Goal: Communication & Community: Ask a question

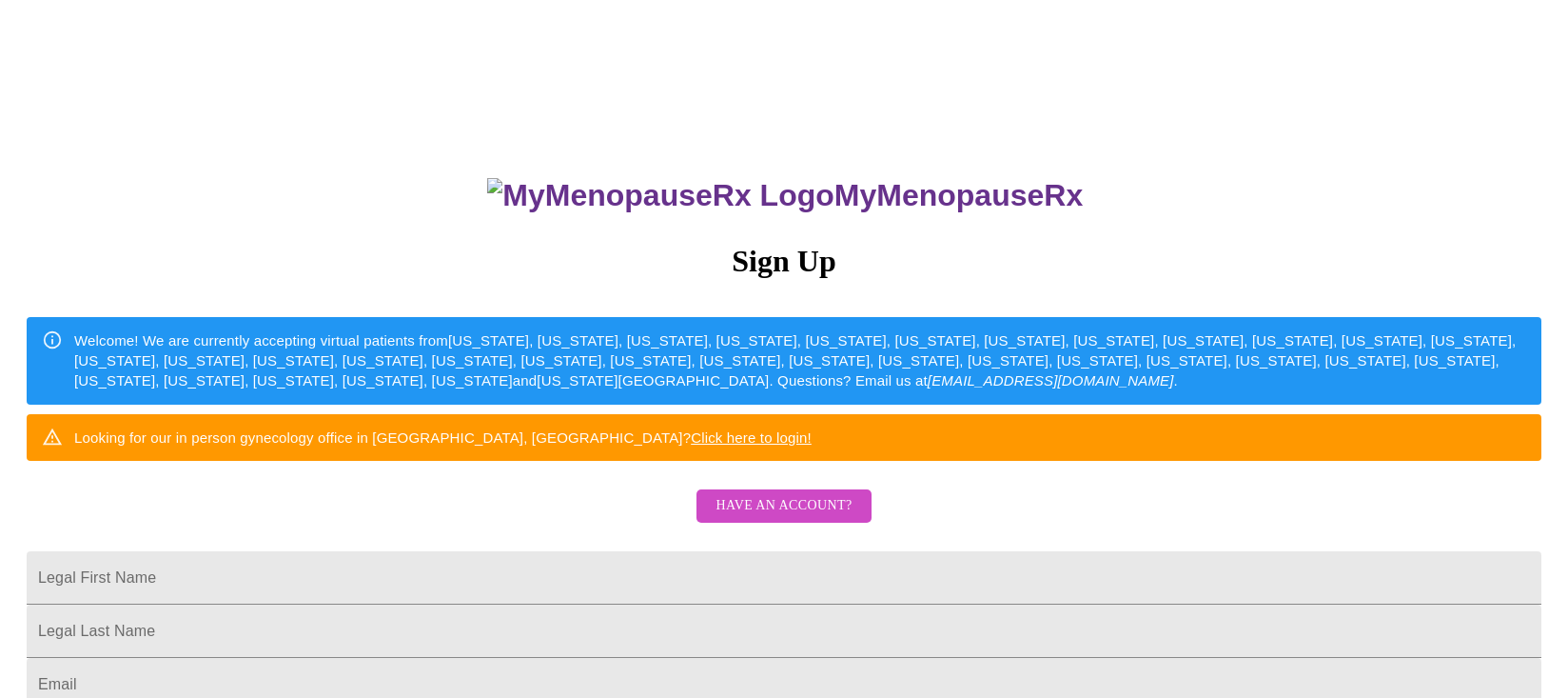
click at [810, 518] on span "Have an account?" at bounding box center [783, 506] width 136 height 24
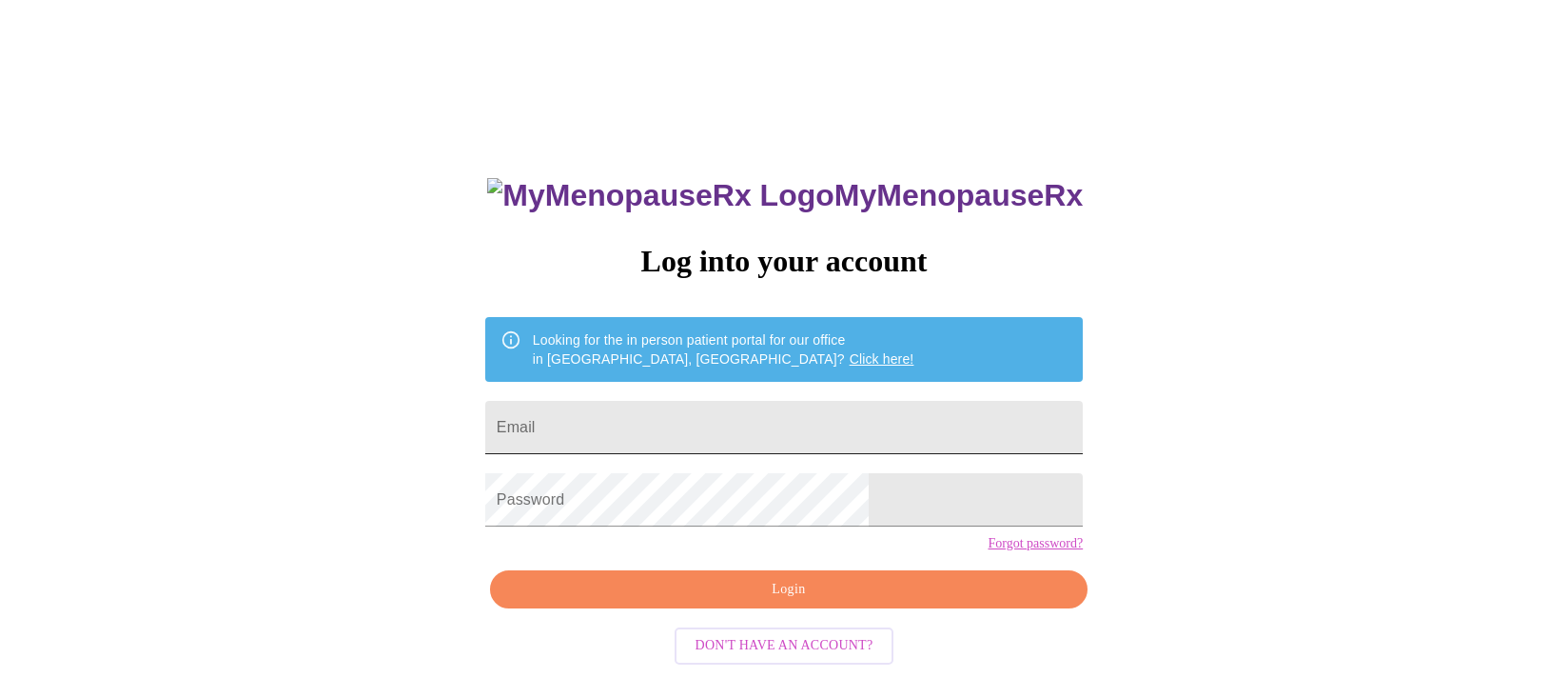
click at [812, 407] on input "Email" at bounding box center [784, 428] width 597 height 54
type input "[EMAIL_ADDRESS][DOMAIN_NAME]"
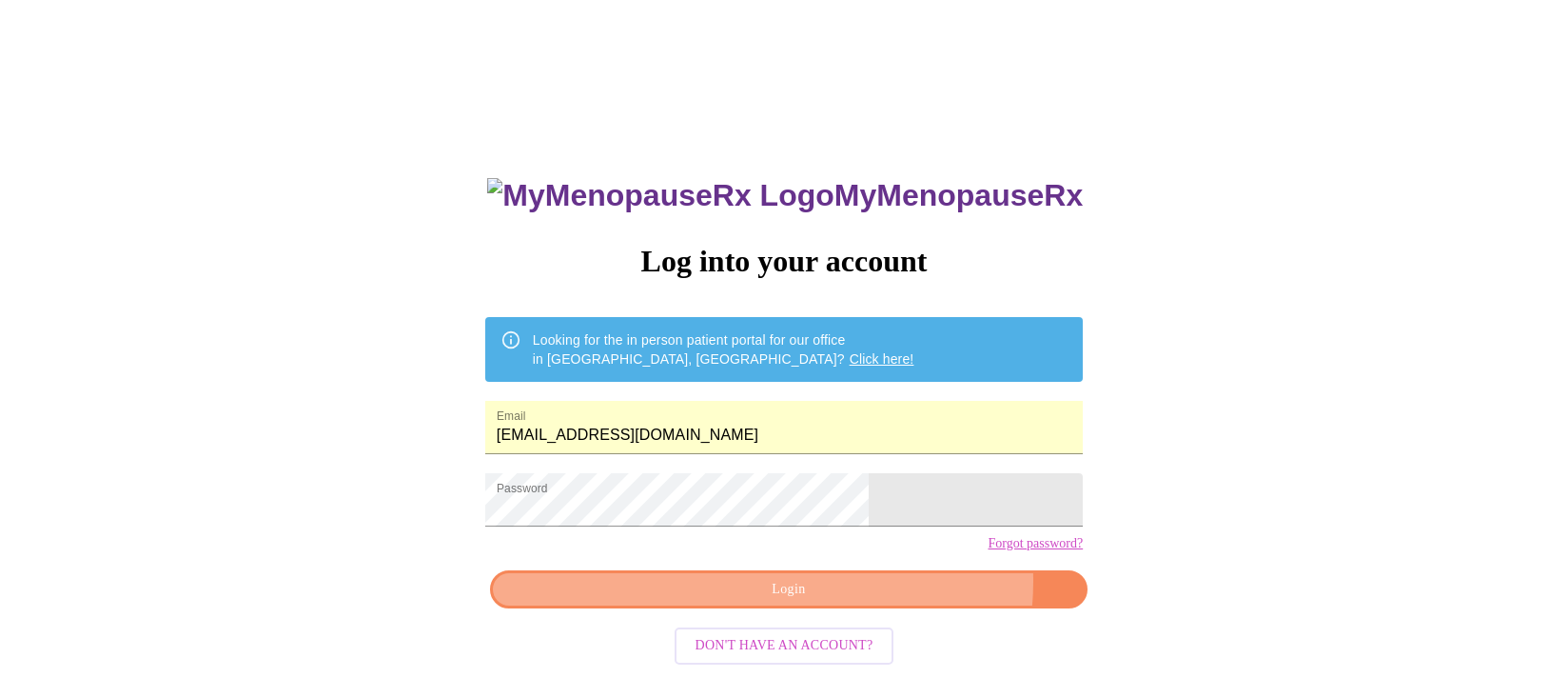
click at [867, 602] on span "Login" at bounding box center [789, 590] width 554 height 24
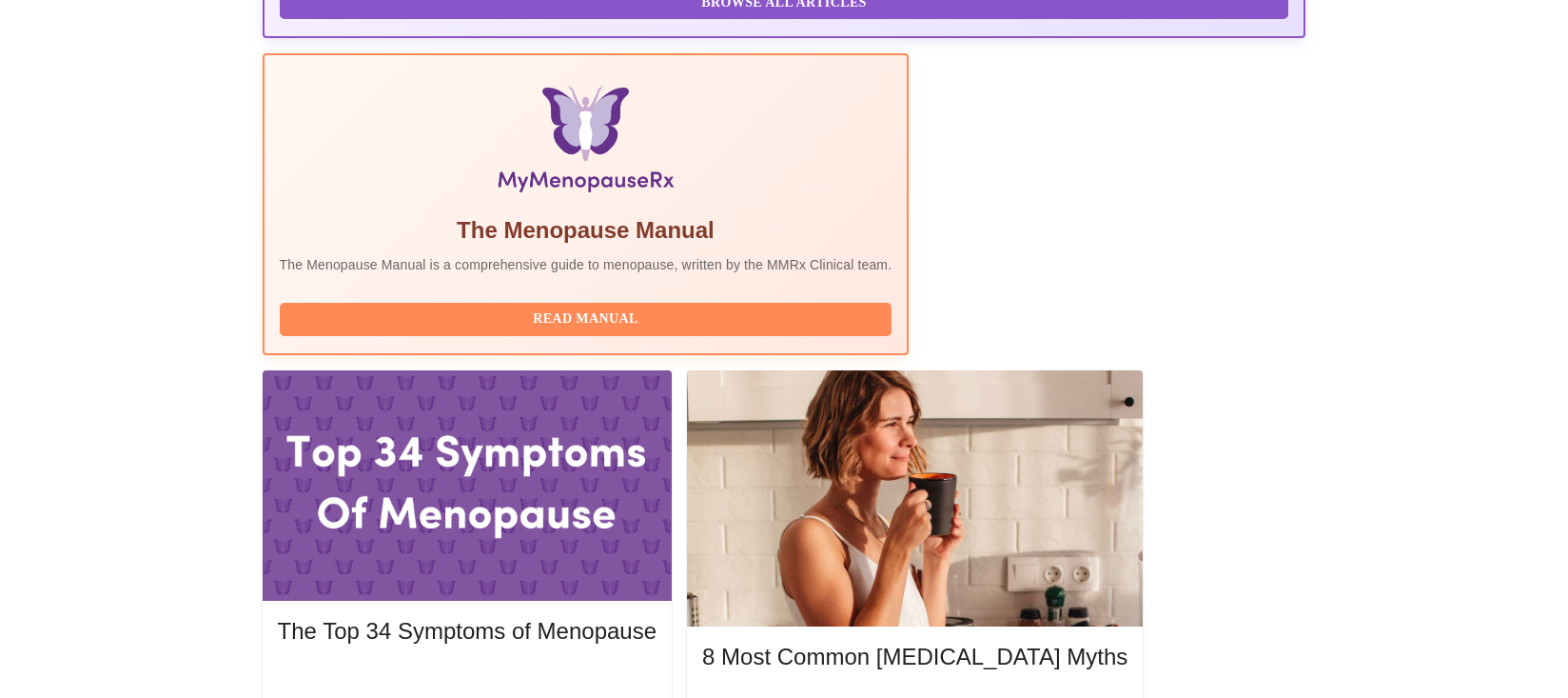
scroll to position [560, 0]
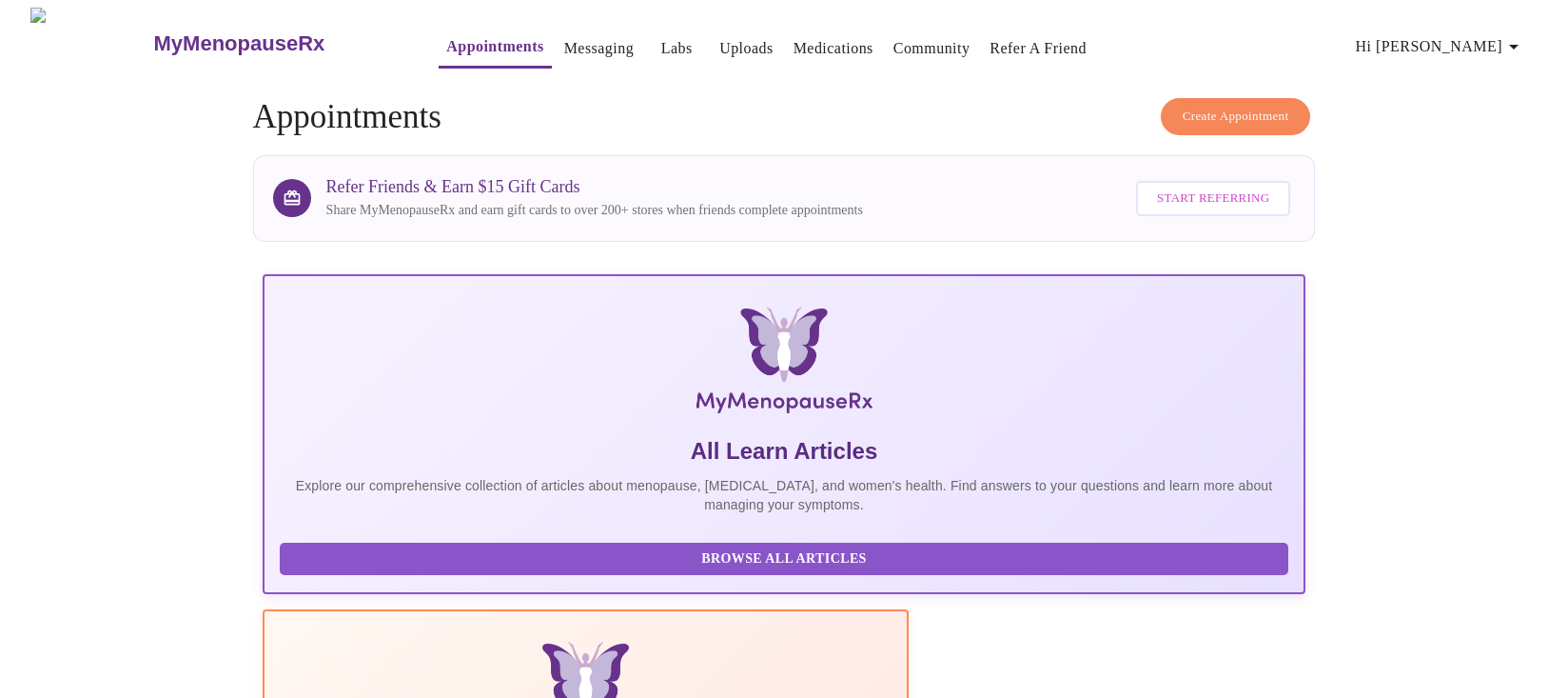
click at [449, 39] on link "Appointments" at bounding box center [495, 47] width 97 height 27
click at [564, 37] on link "Messaging" at bounding box center [598, 48] width 69 height 27
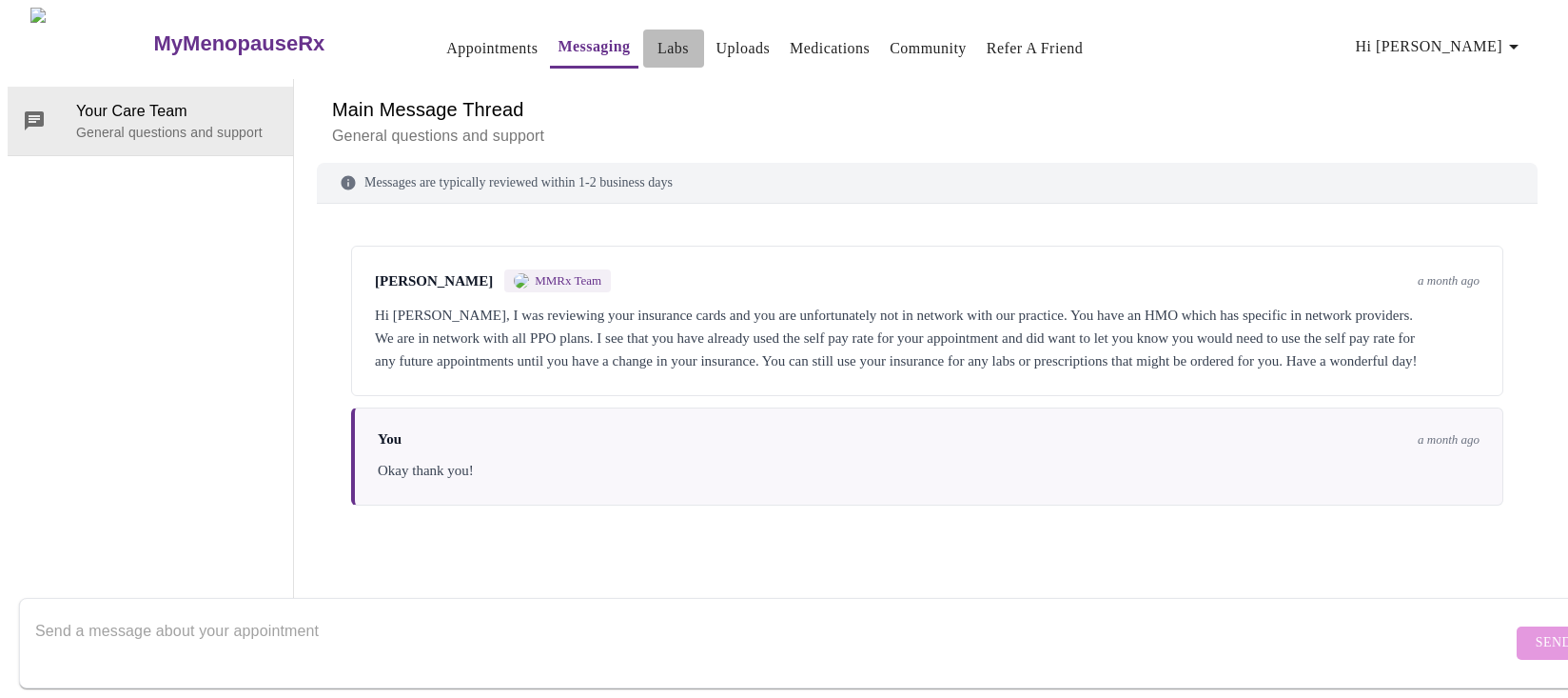
click at [657, 35] on link "Labs" at bounding box center [673, 48] width 32 height 27
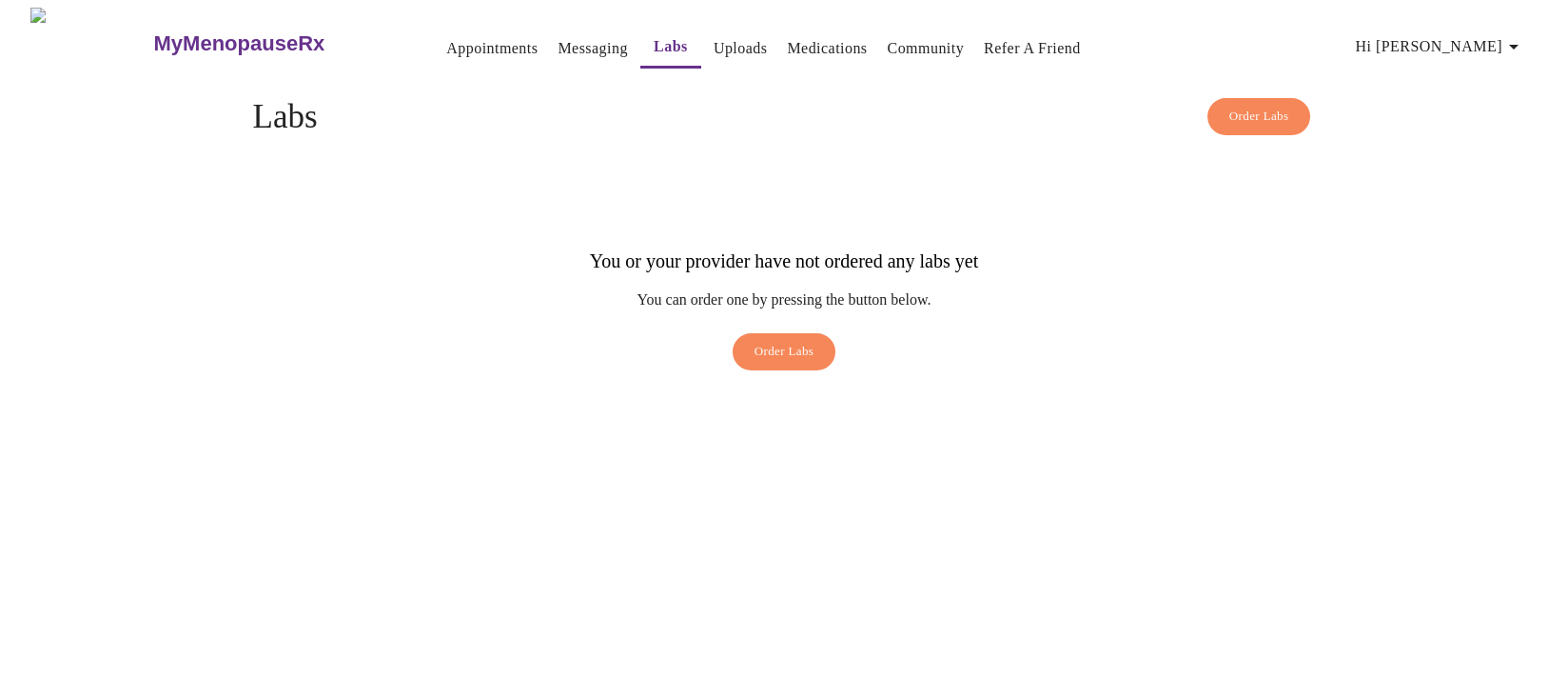
click at [792, 35] on link "Medications" at bounding box center [827, 48] width 80 height 27
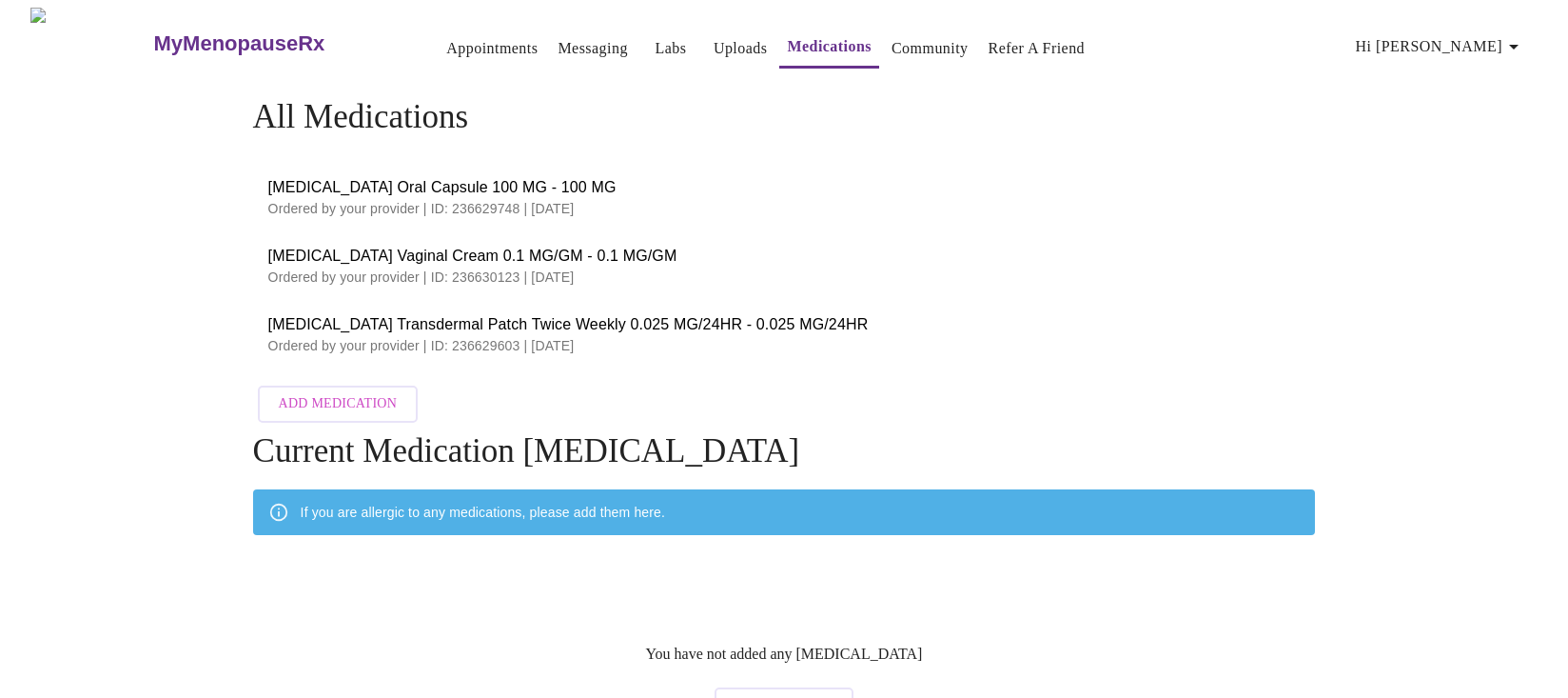
click at [402, 323] on span "[MEDICAL_DATA] Transdermal Patch Twice Weekly 0.025 MG/24HR - 0.025 MG/24HR" at bounding box center [784, 324] width 1032 height 23
click at [415, 320] on span "[MEDICAL_DATA] Transdermal Patch Twice Weekly 0.025 MG/24HR - 0.025 MG/24HR" at bounding box center [784, 324] width 1032 height 23
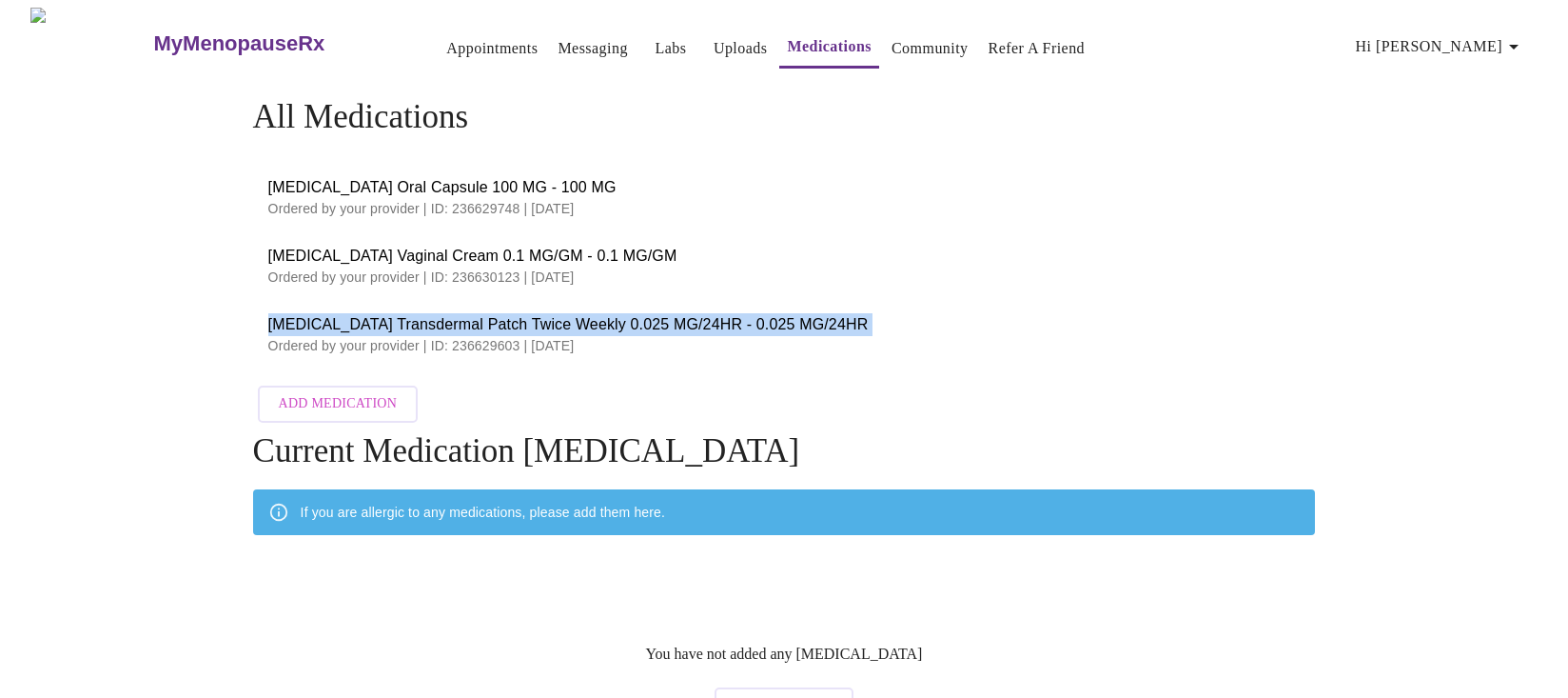
click at [415, 320] on span "[MEDICAL_DATA] Transdermal Patch Twice Weekly 0.025 MG/24HR - 0.025 MG/24HR" at bounding box center [784, 324] width 1032 height 23
copy span "[MEDICAL_DATA] Transdermal Patch Twice Weekly 0.025 MG/24HR - 0.025 MG/24HR"
click at [625, 303] on li "[MEDICAL_DATA] Transdermal Patch Twice Weekly 0.025 MG/24HR - 0.025 MG/24HR Ord…" at bounding box center [784, 334] width 1063 height 69
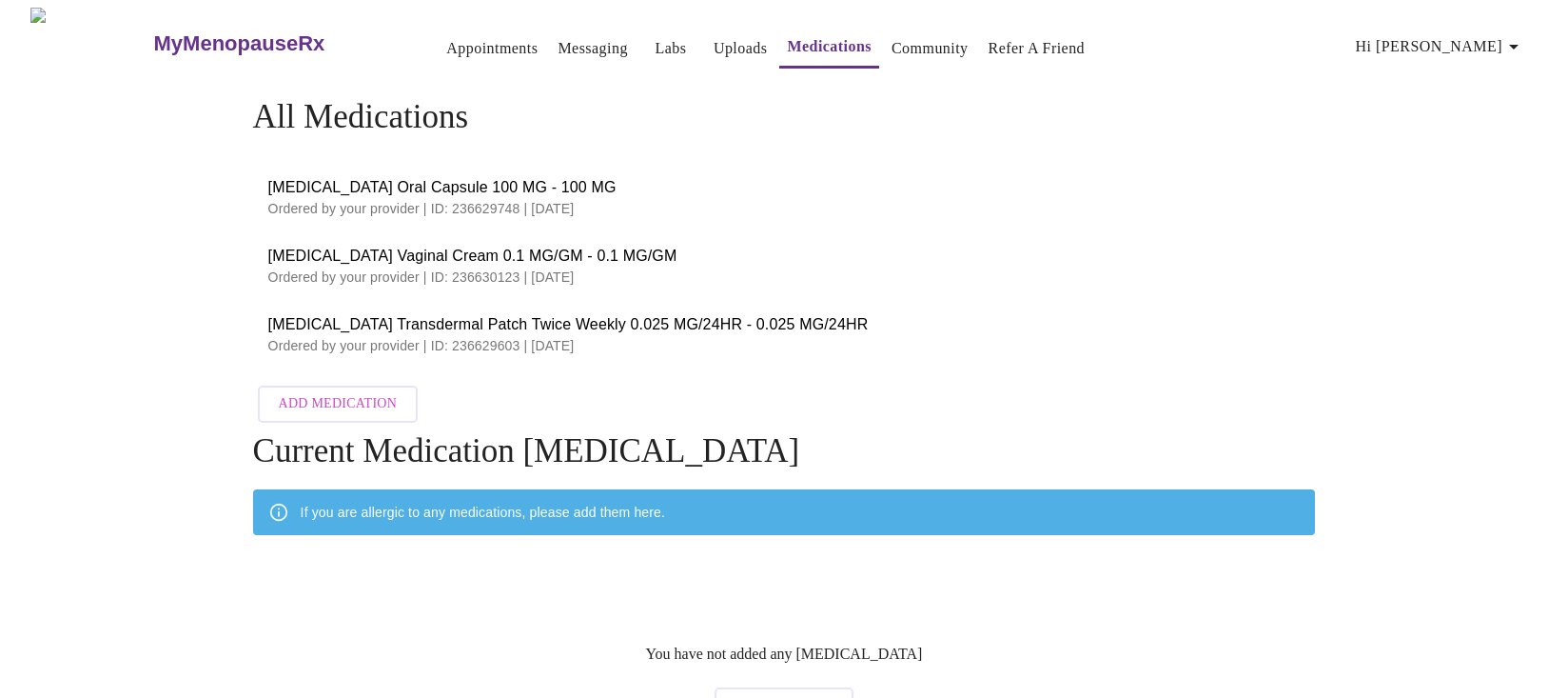
click at [566, 350] on li "[MEDICAL_DATA] Transdermal Patch Twice Weekly 0.025 MG/24HR - 0.025 MG/24HR Ord…" at bounding box center [784, 334] width 1063 height 69
click at [451, 39] on link "Appointments" at bounding box center [492, 48] width 91 height 27
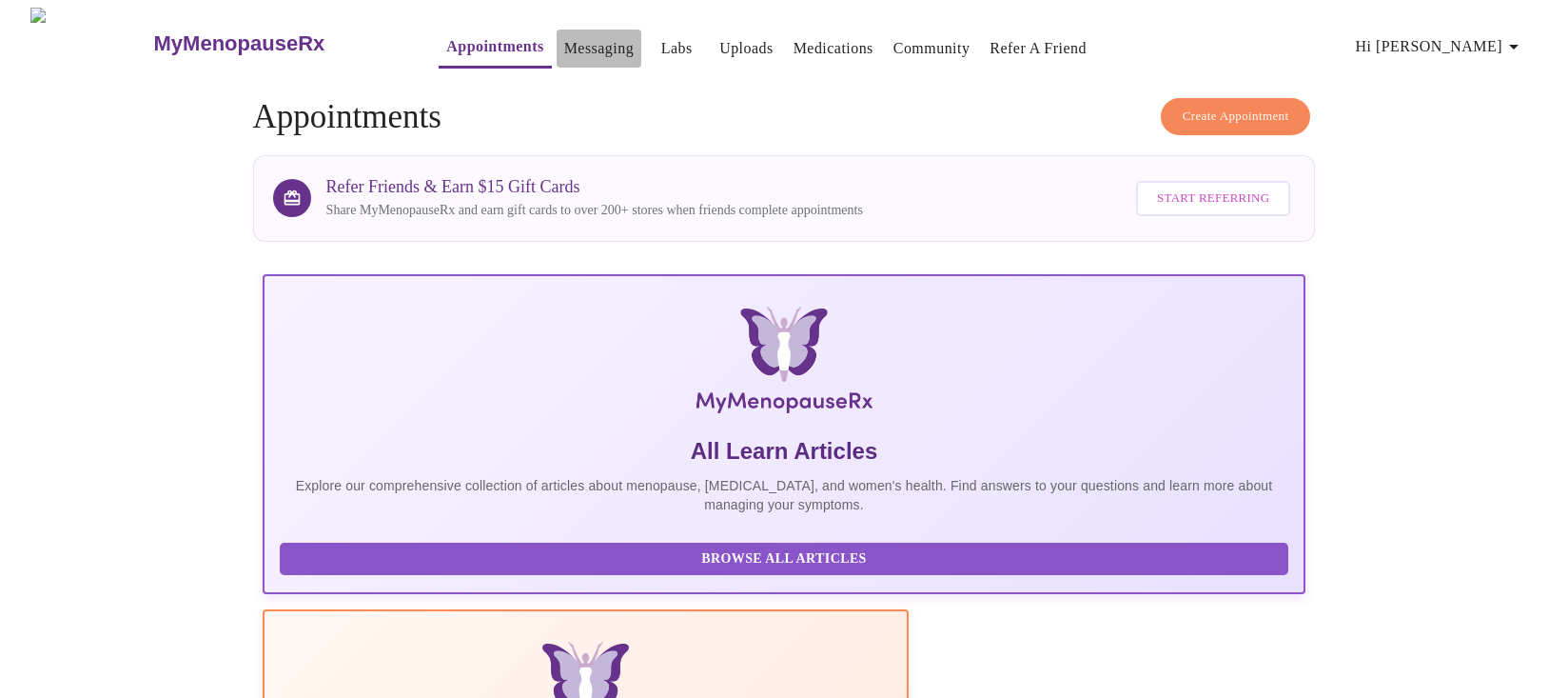
click at [564, 37] on link "Messaging" at bounding box center [598, 48] width 69 height 27
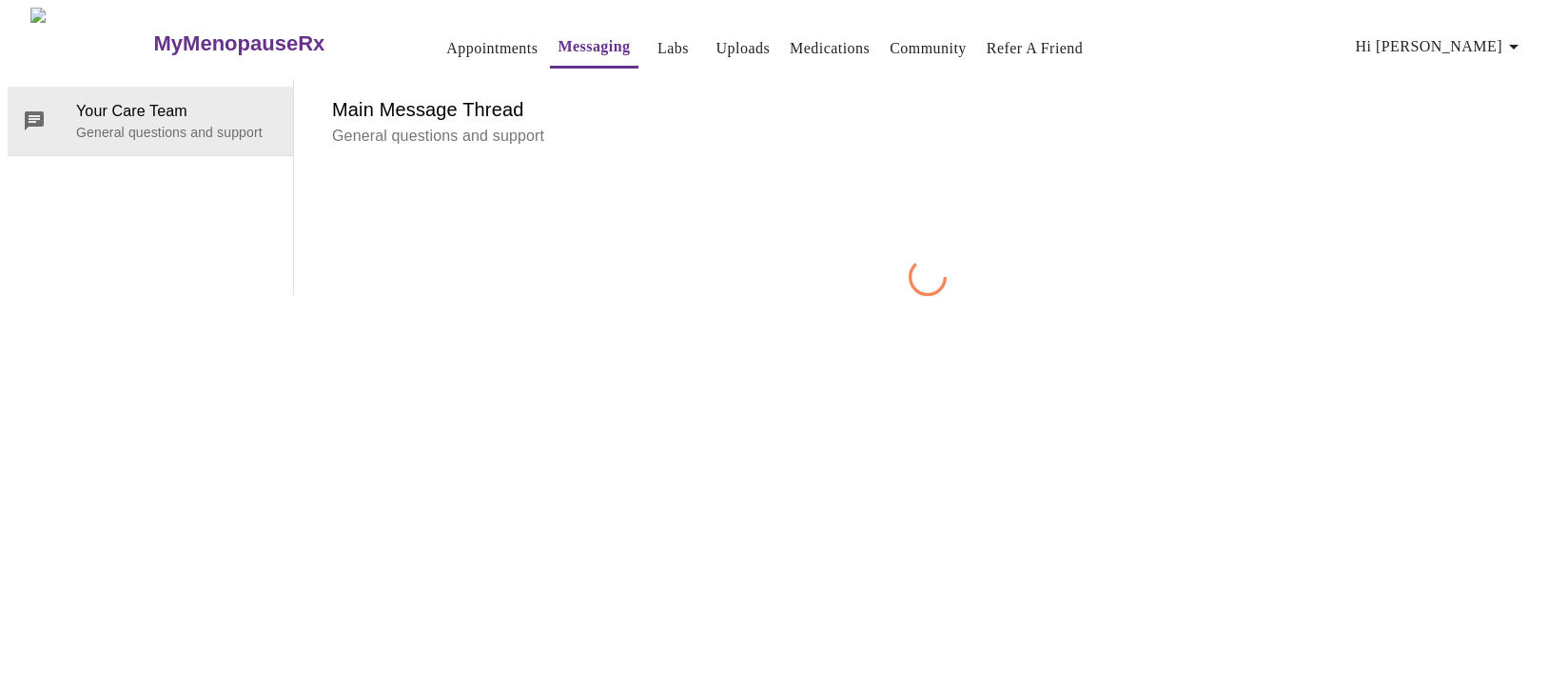
scroll to position [71, 0]
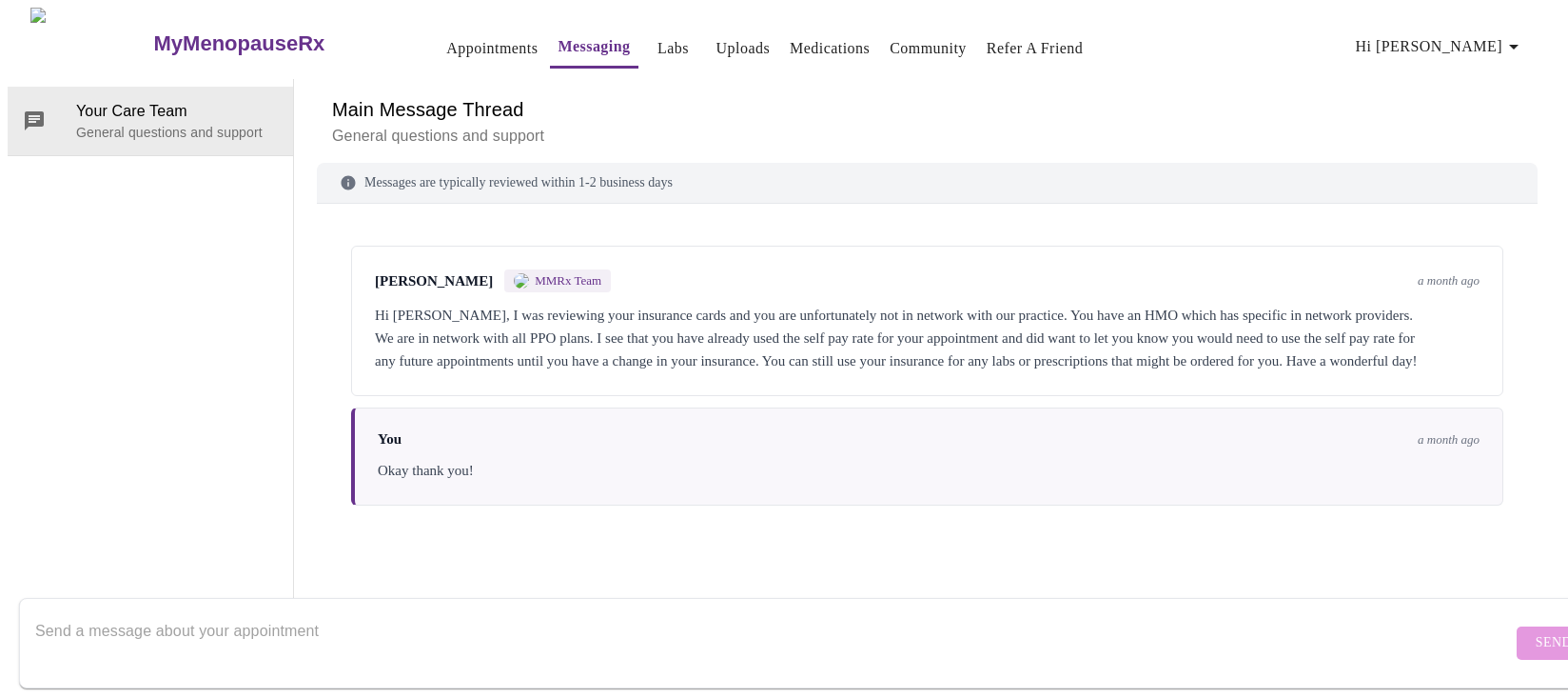
click at [519, 612] on textarea "Send a message about your appointment" at bounding box center [773, 641] width 1477 height 61
click at [657, 43] on link "Labs" at bounding box center [673, 48] width 32 height 27
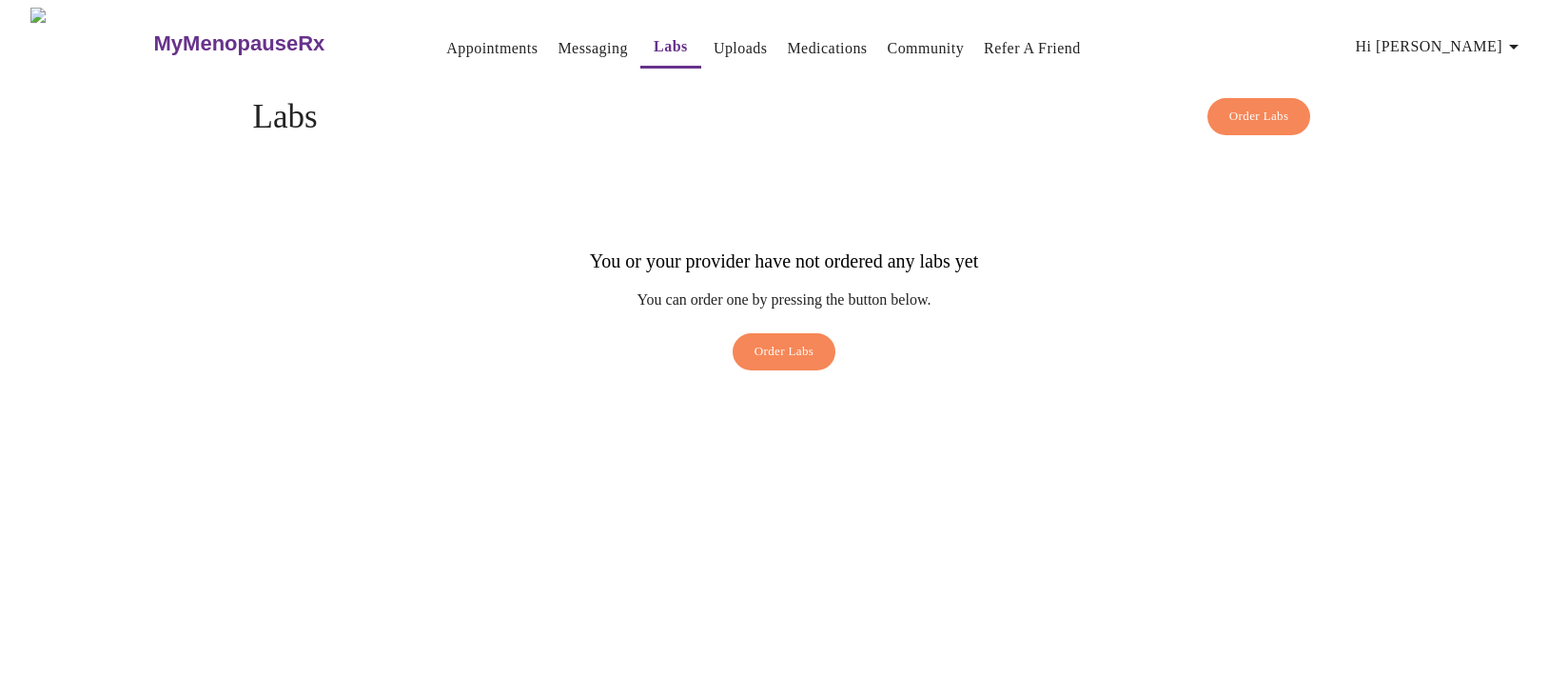
click at [714, 44] on link "Uploads" at bounding box center [740, 48] width 55 height 27
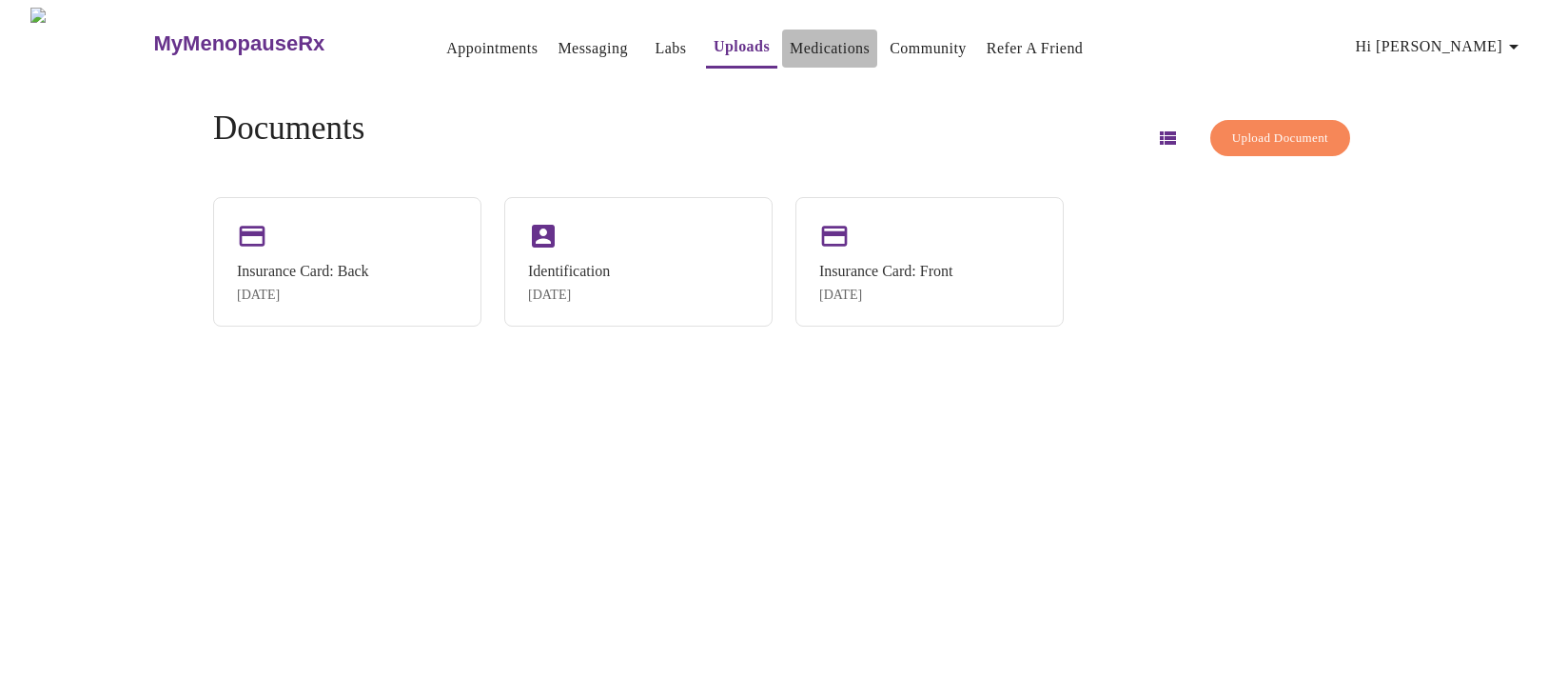
click at [790, 48] on link "Medications" at bounding box center [830, 48] width 80 height 27
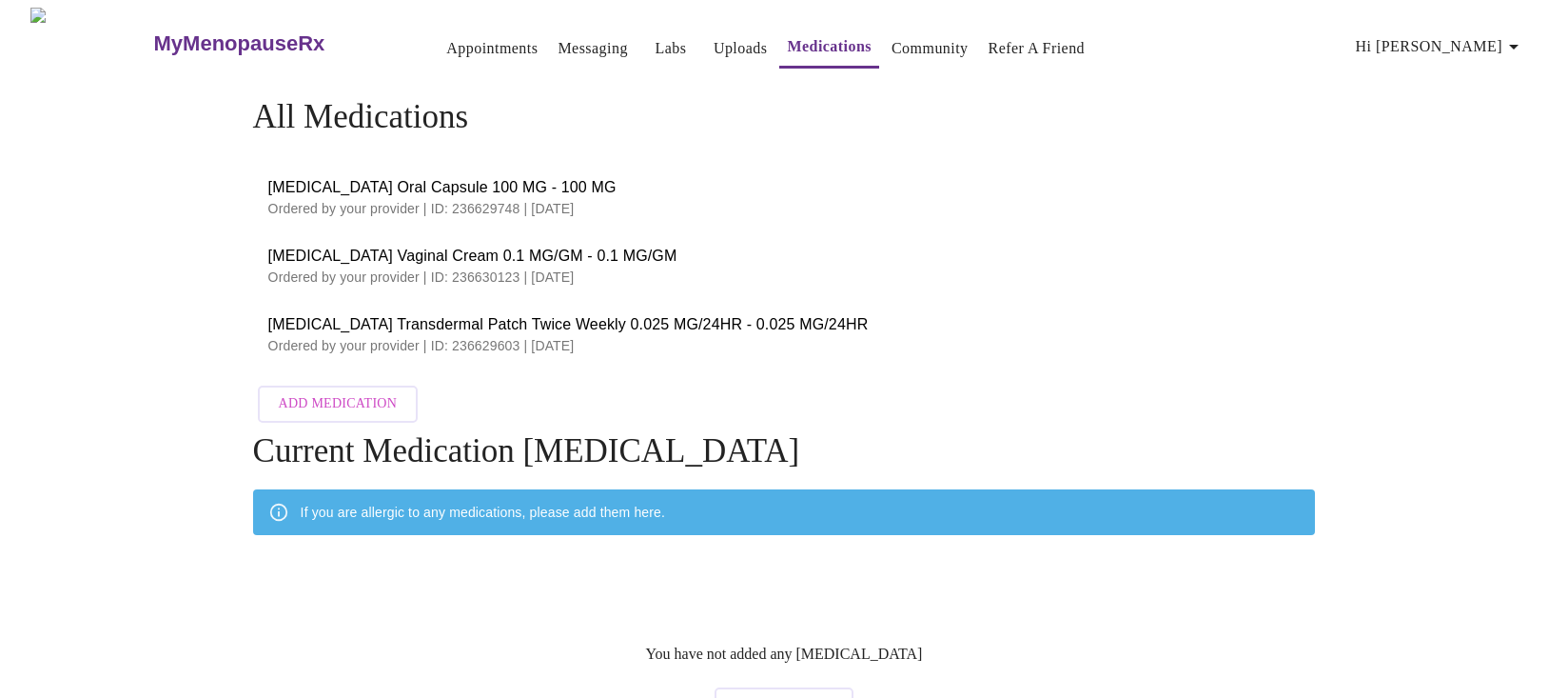
click at [919, 35] on link "Community" at bounding box center [930, 48] width 77 height 27
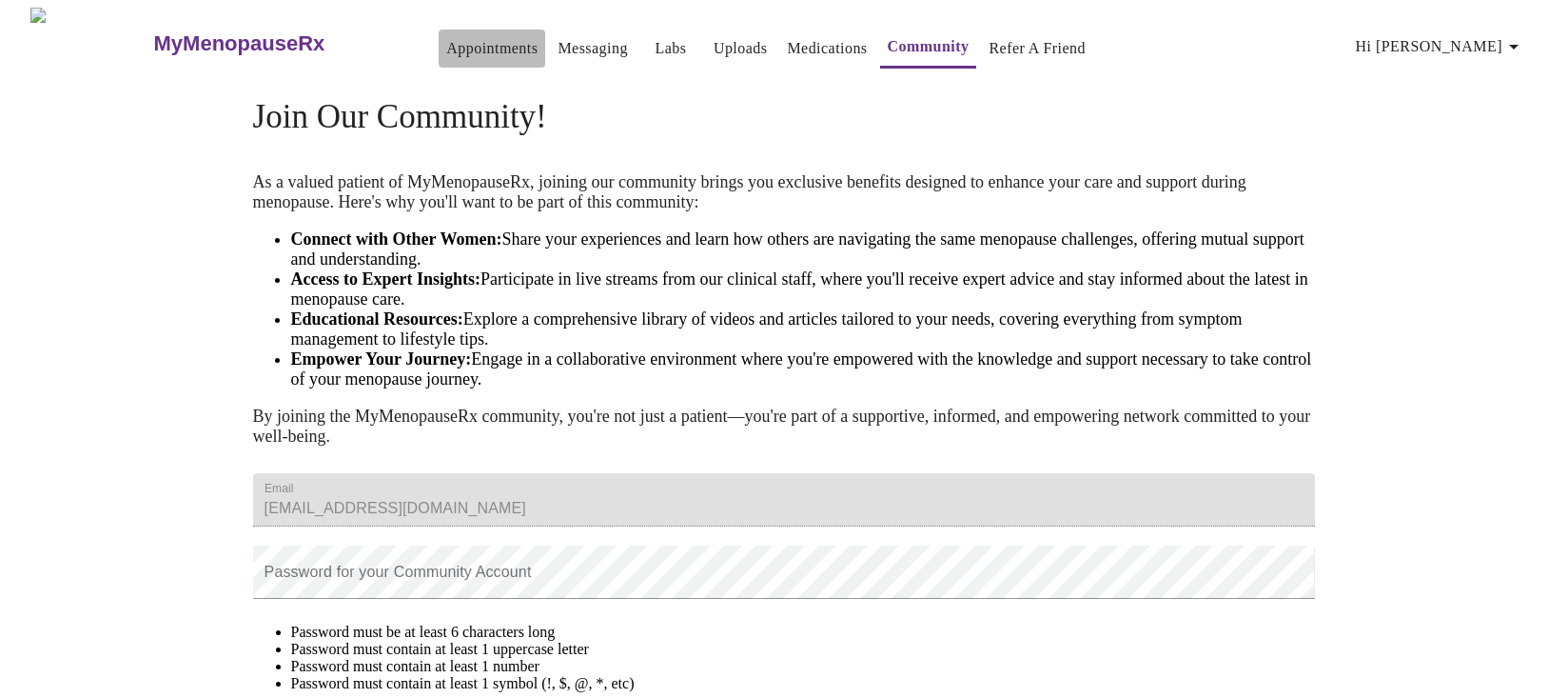
click at [449, 38] on link "Appointments" at bounding box center [492, 48] width 91 height 27
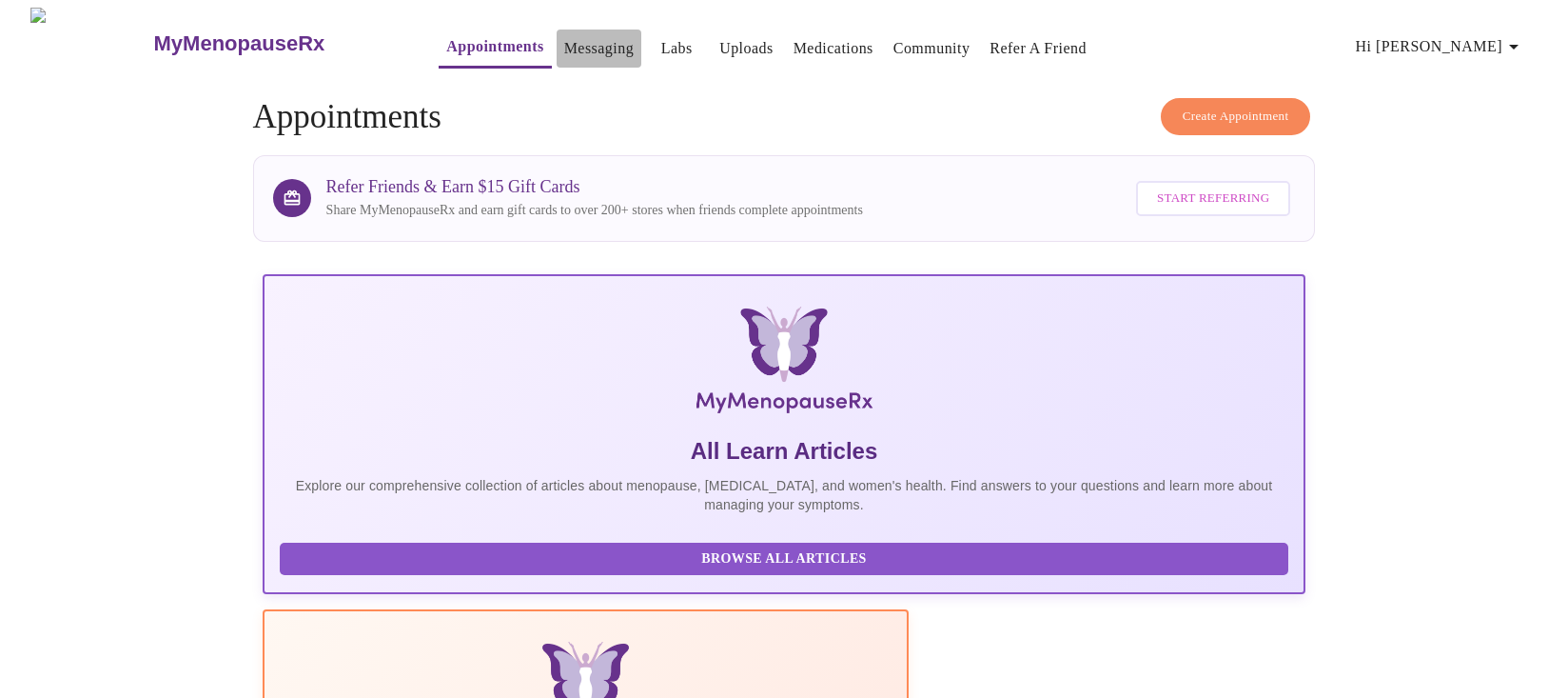
click at [564, 46] on link "Messaging" at bounding box center [598, 48] width 69 height 27
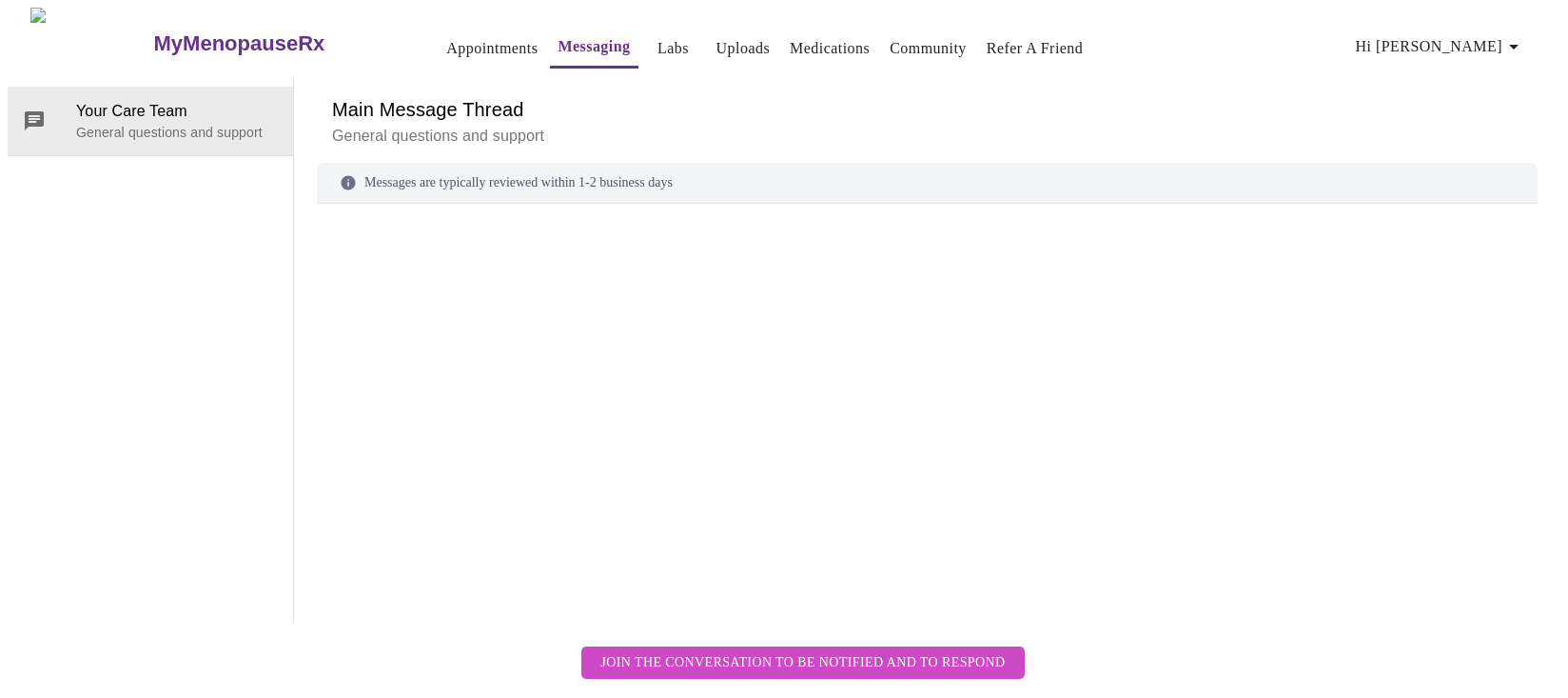
scroll to position [71, 0]
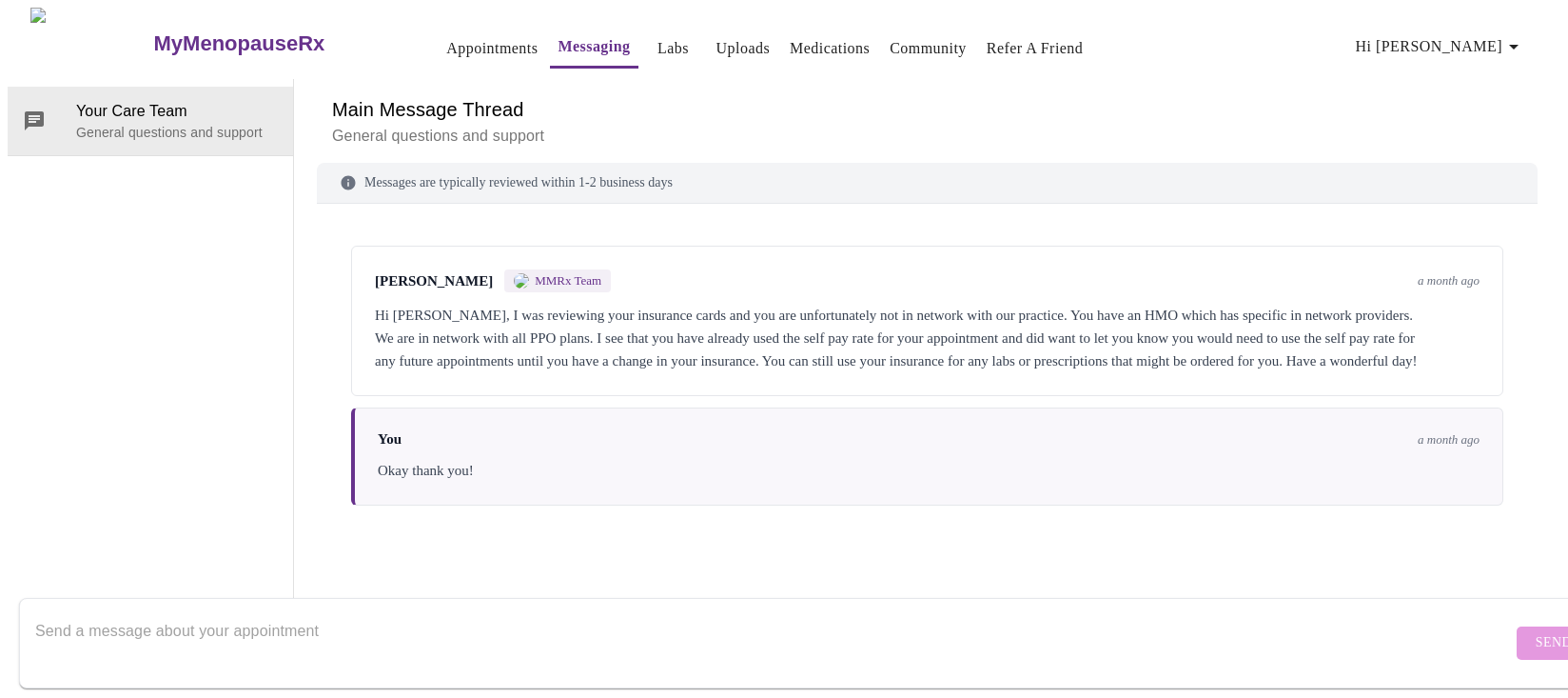
click at [470, 598] on form "Send" at bounding box center [811, 642] width 1585 height 90
click at [437, 612] on textarea "Send a message about your appointment" at bounding box center [773, 641] width 1477 height 61
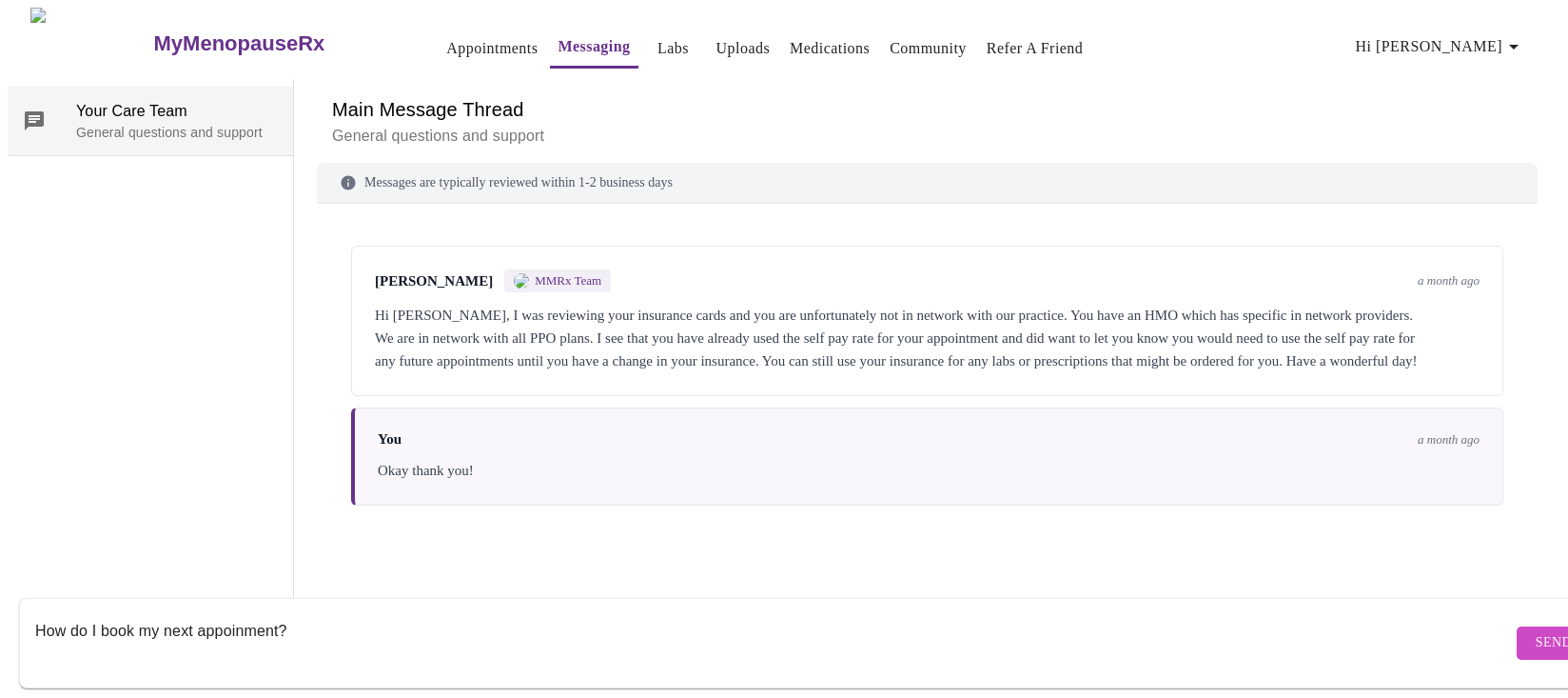
click at [148, 100] on span "Your Care Team" at bounding box center [177, 111] width 201 height 23
click at [357, 619] on textarea "How do I book my next appoinment?" at bounding box center [773, 641] width 1477 height 61
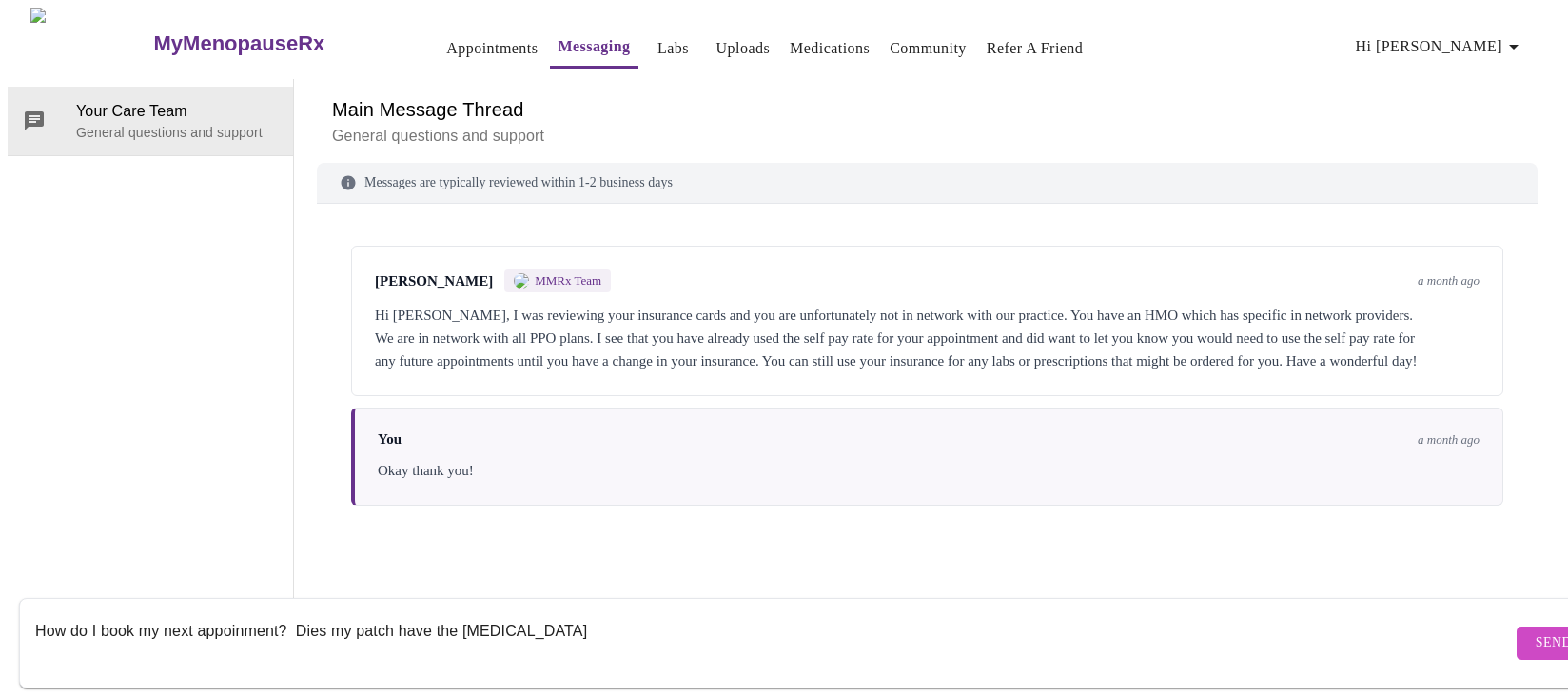
click at [303, 615] on textarea "How do I book my next appoinment? Dies my patch have the [MEDICAL_DATA]" at bounding box center [773, 641] width 1477 height 61
type textarea "How do I book my next appoinment? Does my patch have the [MEDICAL_DATA]"
click at [657, 35] on link "Labs" at bounding box center [673, 48] width 32 height 27
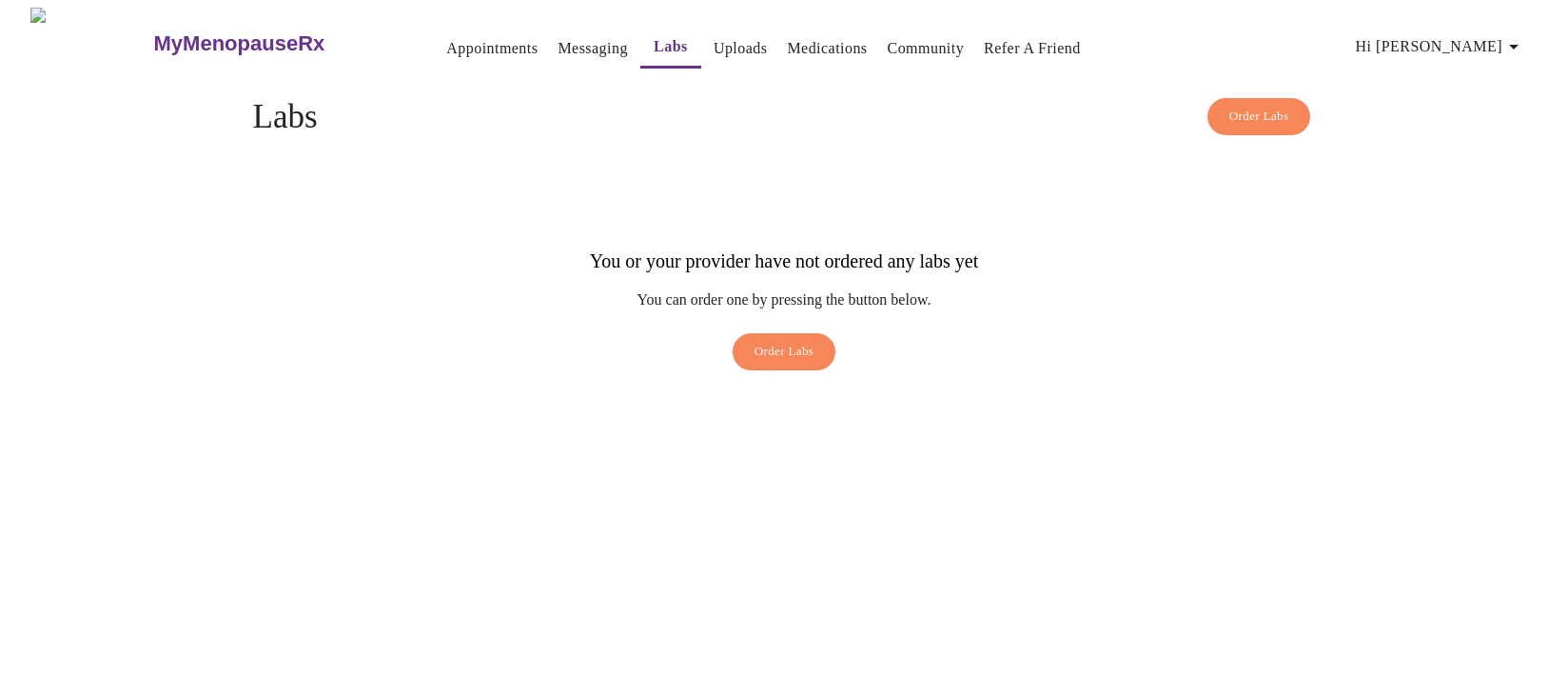
click at [558, 46] on link "Messaging" at bounding box center [592, 48] width 69 height 27
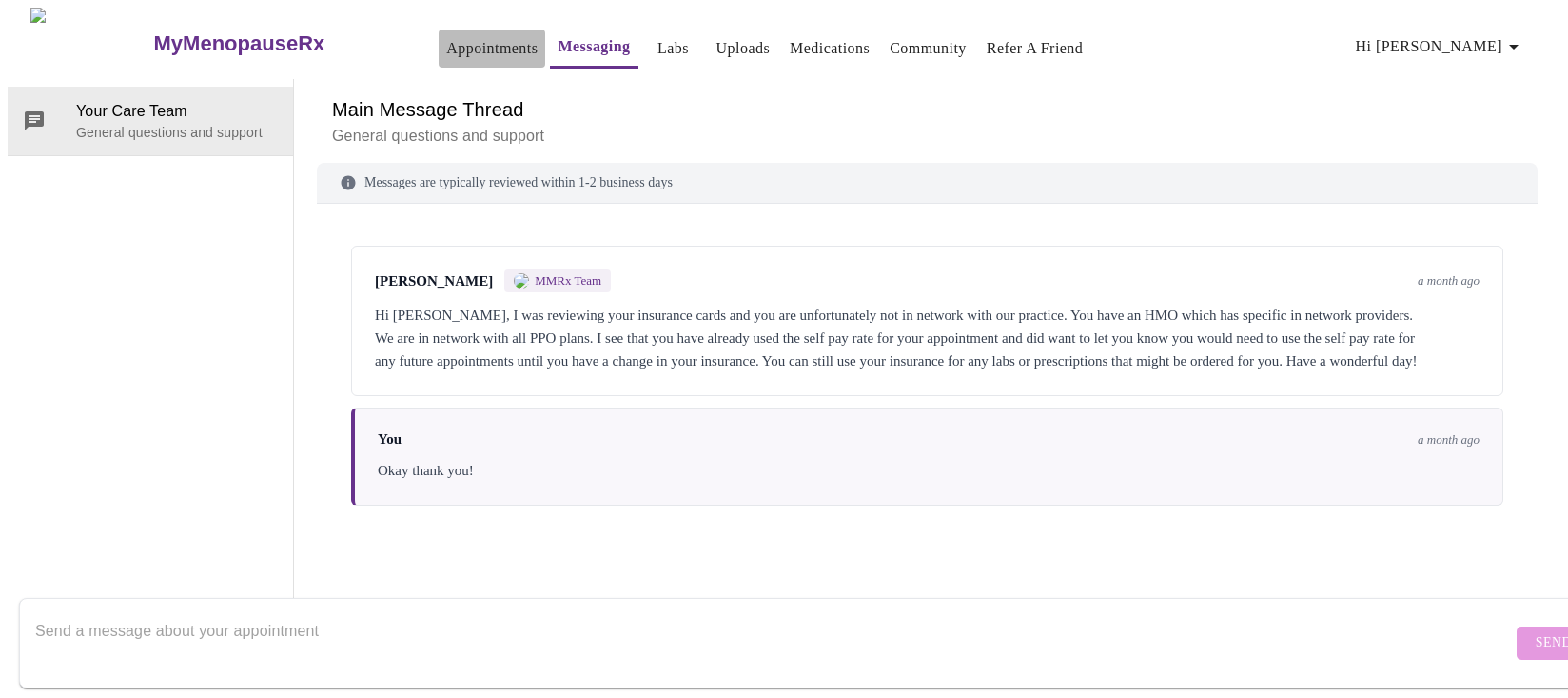
click at [460, 37] on link "Appointments" at bounding box center [492, 48] width 91 height 27
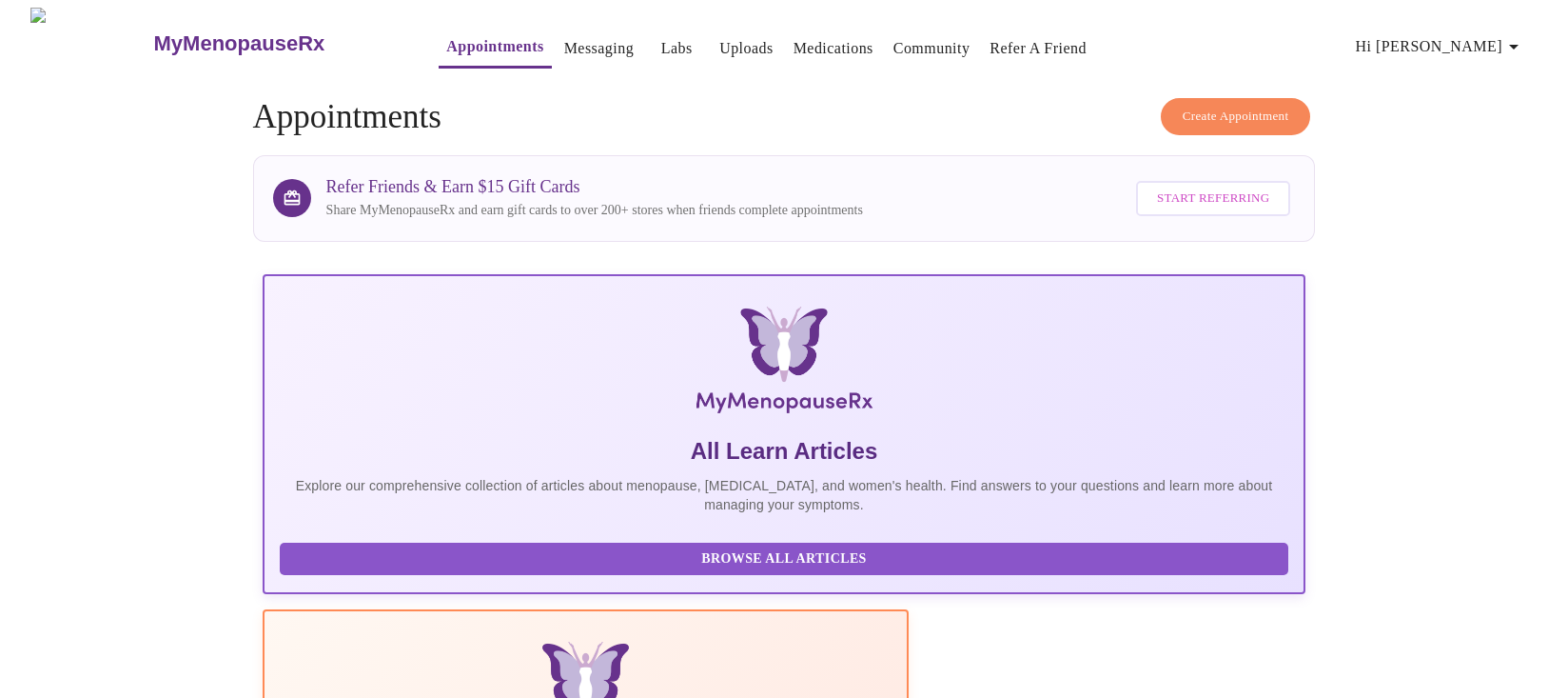
click at [168, 34] on h3 "MyMenopauseRx" at bounding box center [239, 44] width 172 height 25
